Goal: Find specific page/section: Find specific page/section

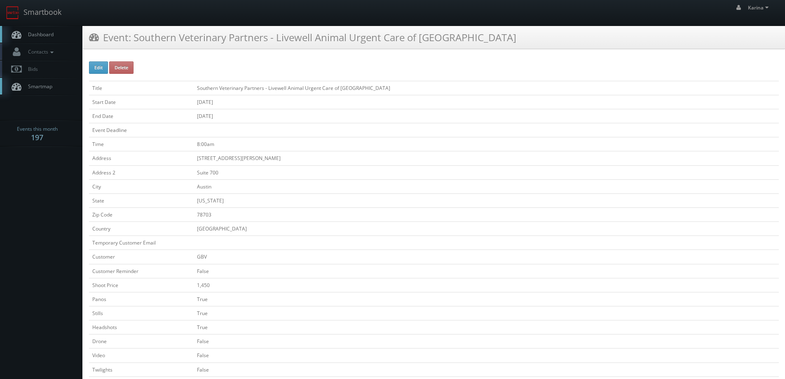
click at [33, 29] on link "Dashboard" at bounding box center [41, 34] width 82 height 17
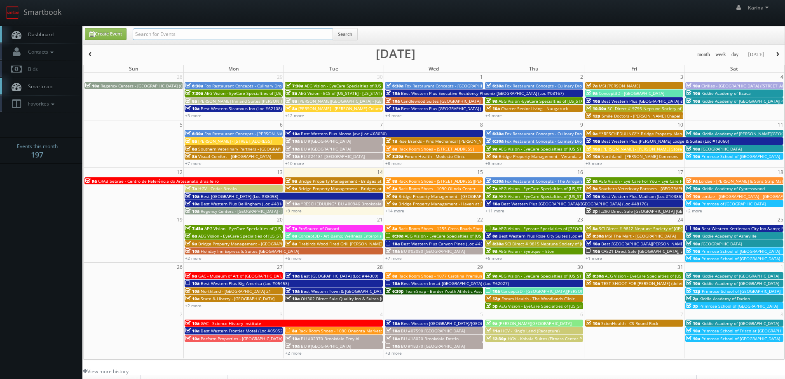
click at [158, 30] on input "text" at bounding box center [233, 34] width 200 height 12
type input "jean phillippe"
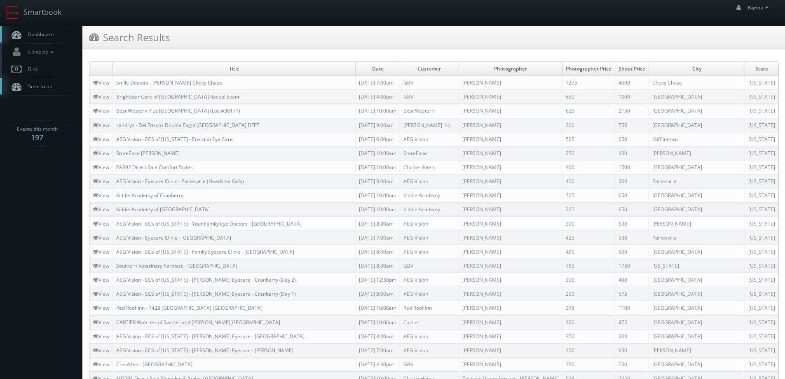
click at [45, 36] on span "Dashboard" at bounding box center [39, 34] width 30 height 7
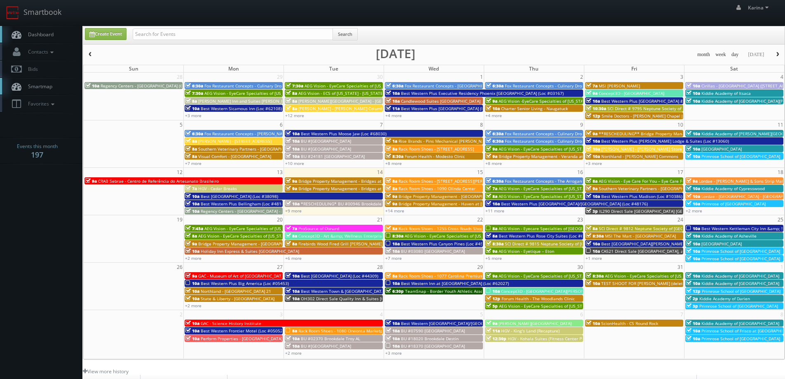
click at [42, 40] on link "Dashboard" at bounding box center [41, 34] width 82 height 17
click at [289, 210] on link "+9 more" at bounding box center [293, 211] width 16 height 6
click at [392, 212] on link "+14 more" at bounding box center [394, 211] width 19 height 6
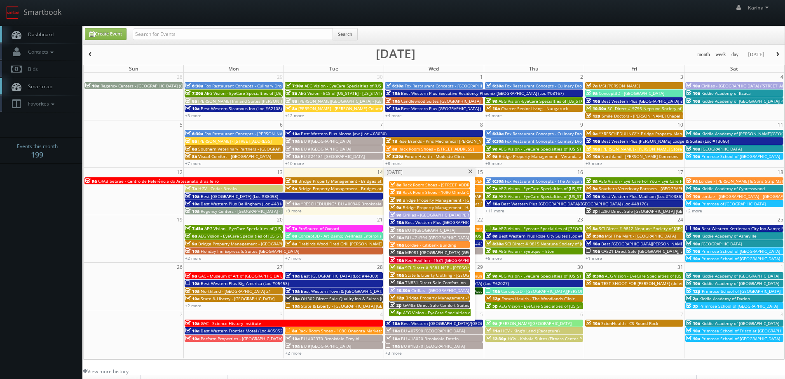
click at [434, 253] on span "ME081 [GEOGRAPHIC_DATA] [GEOGRAPHIC_DATA]" at bounding box center [453, 252] width 97 height 6
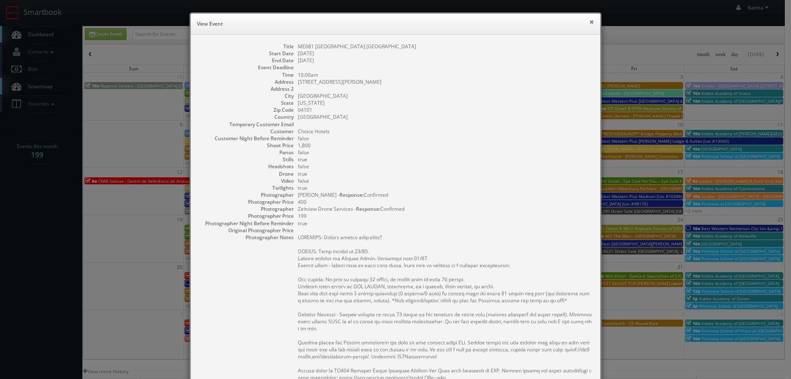
click at [589, 22] on button "×" at bounding box center [591, 22] width 5 height 6
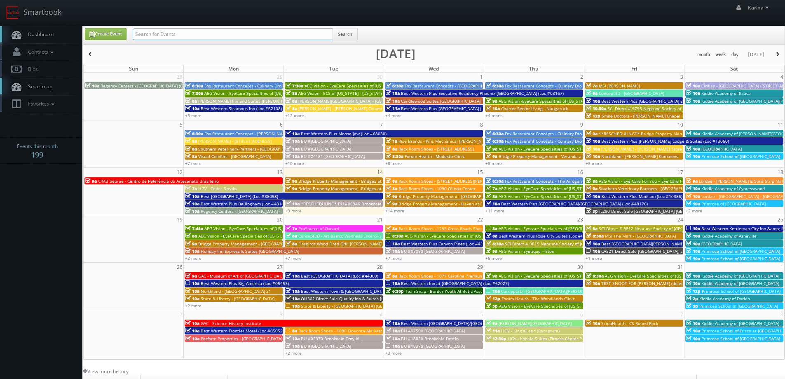
click at [164, 33] on input "text" at bounding box center [233, 34] width 200 height 12
type input "mark schoenfelt"
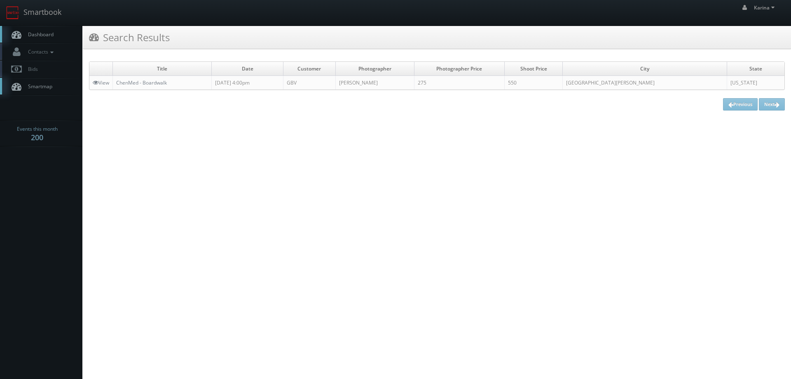
click at [40, 39] on link "Dashboard" at bounding box center [41, 34] width 82 height 17
